Goal: Task Accomplishment & Management: Use online tool/utility

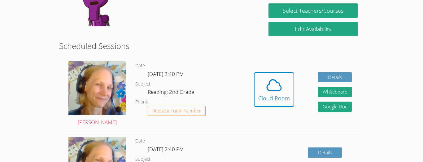
scroll to position [95, 0]
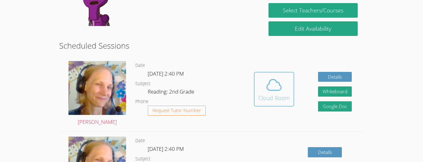
click at [282, 90] on icon at bounding box center [274, 84] width 17 height 17
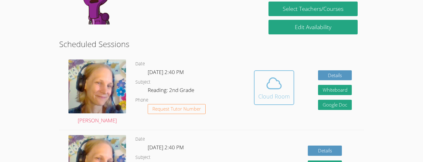
click at [280, 91] on icon at bounding box center [274, 83] width 17 height 17
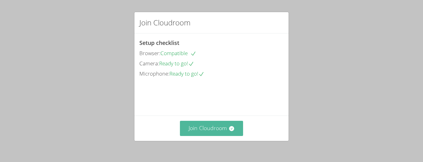
click at [196, 126] on button "Join Cloudroom" at bounding box center [212, 128] width 64 height 15
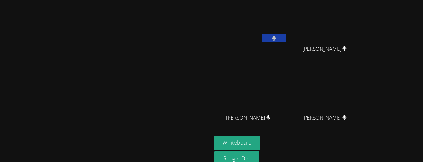
click at [282, 80] on video at bounding box center [251, 90] width 74 height 42
click at [288, 34] on video at bounding box center [251, 22] width 74 height 42
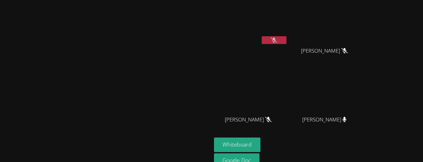
click at [277, 38] on icon at bounding box center [274, 40] width 7 height 5
click at [287, 38] on button at bounding box center [274, 40] width 25 height 8
click at [277, 38] on icon at bounding box center [274, 40] width 7 height 5
click at [287, 38] on button at bounding box center [274, 40] width 25 height 8
click at [277, 38] on icon at bounding box center [274, 40] width 7 height 5
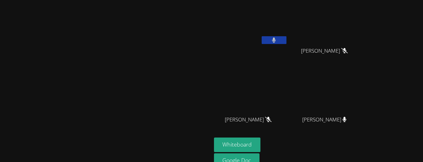
click at [287, 45] on div at bounding box center [274, 40] width 25 height 9
click at [276, 40] on icon at bounding box center [274, 40] width 4 height 5
click at [152, 130] on video at bounding box center [105, 84] width 93 height 116
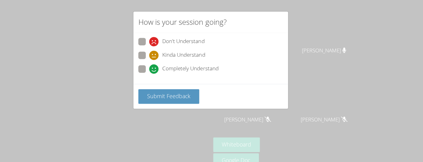
click at [179, 58] on span "Kinda Understand" at bounding box center [184, 55] width 43 height 9
click at [156, 57] on input "Kinda Understand" at bounding box center [152, 54] width 5 height 5
radio input "true"
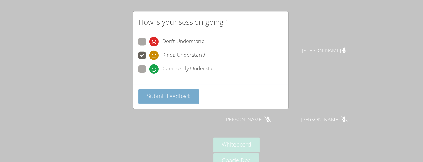
click at [176, 96] on span "Submit Feedback" at bounding box center [169, 96] width 43 height 7
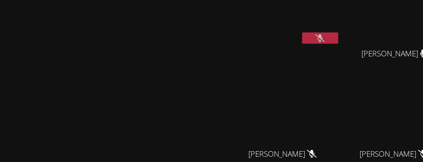
scroll to position [10, 0]
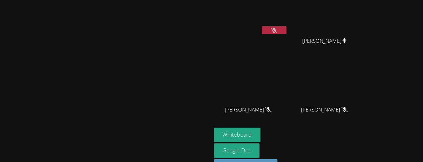
click at [287, 33] on button at bounding box center [274, 30] width 25 height 8
click at [287, 30] on button at bounding box center [274, 30] width 25 height 8
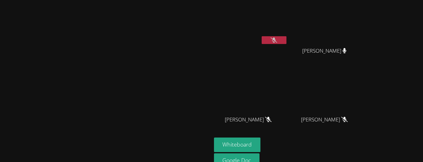
scroll to position [2, 0]
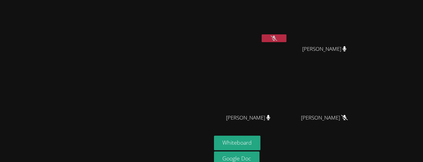
click at [287, 40] on button at bounding box center [274, 38] width 25 height 8
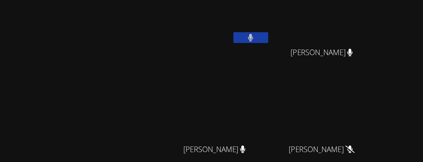
scroll to position [3, 0]
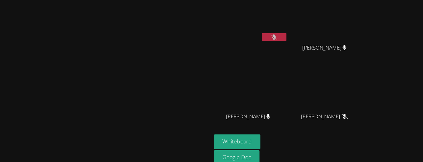
click at [287, 39] on button at bounding box center [274, 37] width 25 height 8
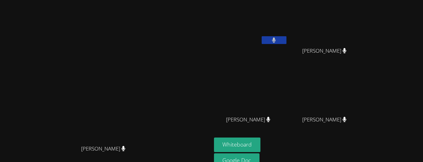
scroll to position [28, 0]
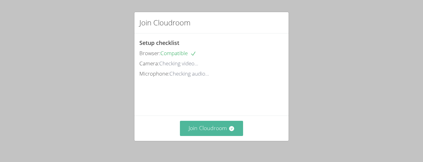
click at [229, 130] on icon at bounding box center [232, 129] width 6 height 6
